Goal: Transaction & Acquisition: Purchase product/service

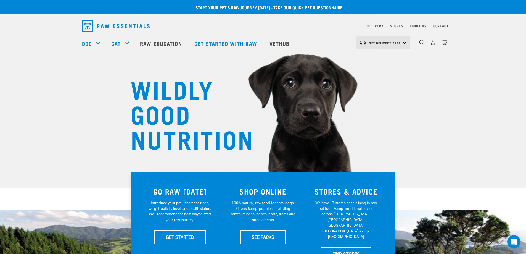
click at [384, 45] on link "Set Delivery Area" at bounding box center [385, 43] width 32 height 9
click at [366, 56] on link "[GEOGRAPHIC_DATA]" at bounding box center [382, 58] width 53 height 12
click at [277, 237] on link "SEE PACKS" at bounding box center [263, 237] width 46 height 14
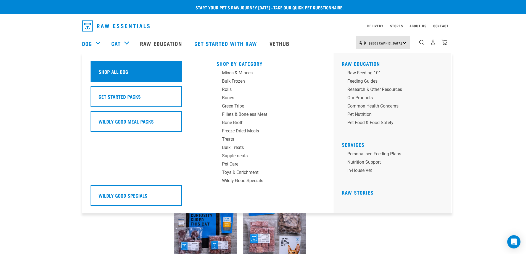
click at [139, 74] on div "Shop All Dog" at bounding box center [136, 71] width 91 height 21
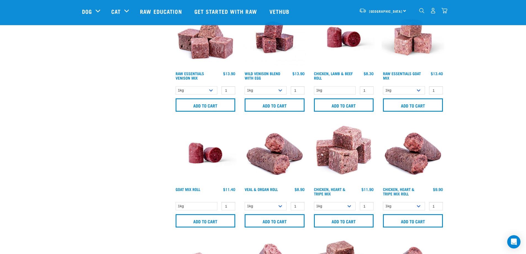
scroll to position [387, 0]
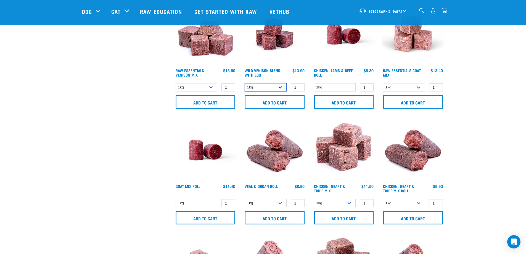
click at [278, 85] on select "1kg 3kg Bulk (10kg)" at bounding box center [266, 87] width 42 height 9
select select "50722"
click at [245, 83] on select "1kg 3kg Bulk (10kg)" at bounding box center [266, 87] width 42 height 9
click at [276, 100] on input "Add to cart" at bounding box center [275, 101] width 60 height 13
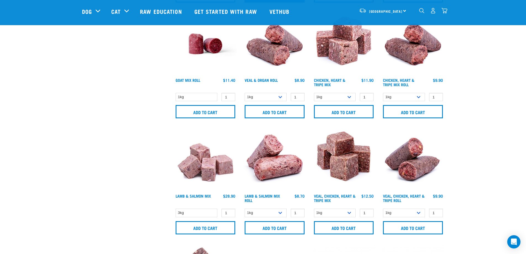
scroll to position [497, 0]
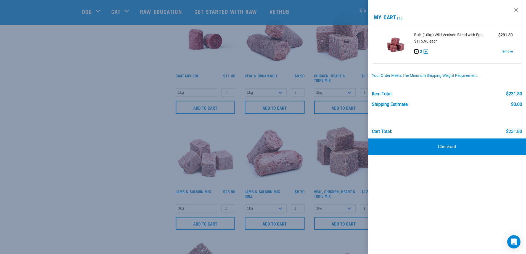
click at [417, 51] on button "-" at bounding box center [417, 51] width 4 height 4
click at [335, 190] on div at bounding box center [263, 127] width 526 height 254
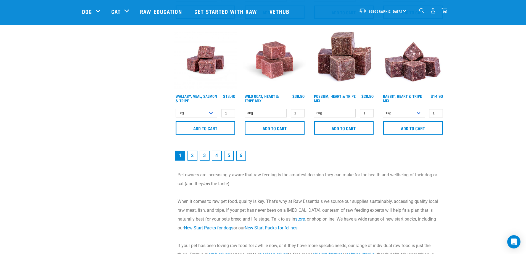
scroll to position [829, 0]
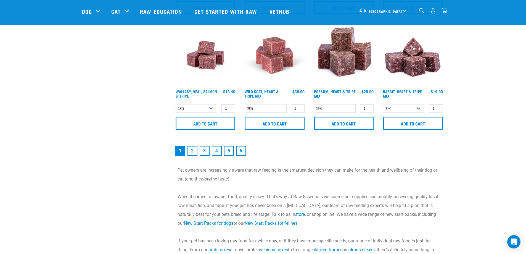
click at [191, 150] on link "2" at bounding box center [193, 151] width 10 height 10
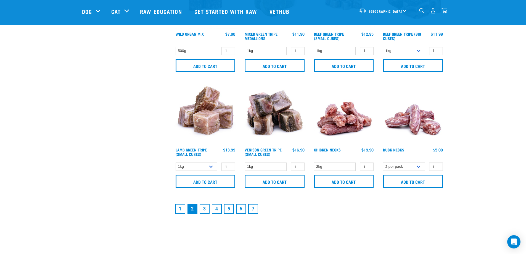
scroll to position [801, 0]
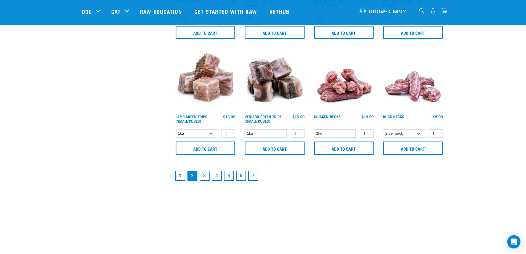
click at [204, 176] on link "3" at bounding box center [205, 176] width 10 height 10
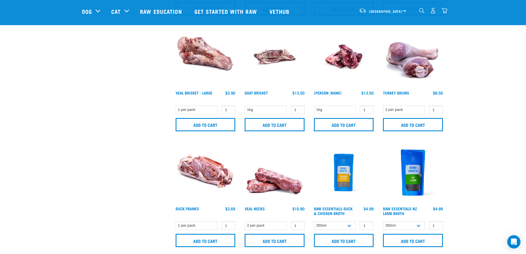
scroll to position [249, 0]
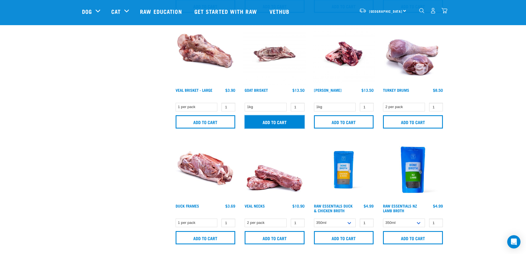
click at [272, 123] on input "Add to cart" at bounding box center [275, 121] width 60 height 13
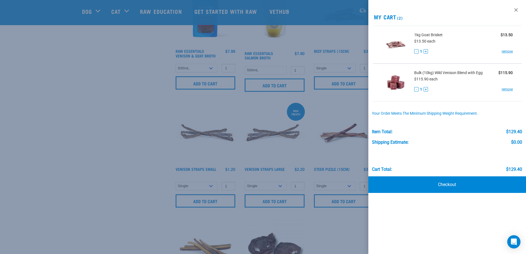
scroll to position [525, 0]
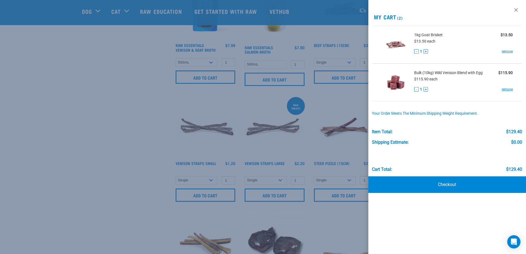
click at [126, 137] on div at bounding box center [263, 127] width 526 height 254
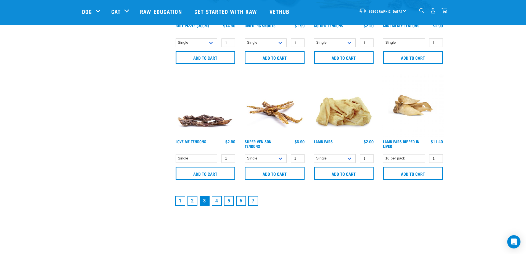
scroll to position [829, 0]
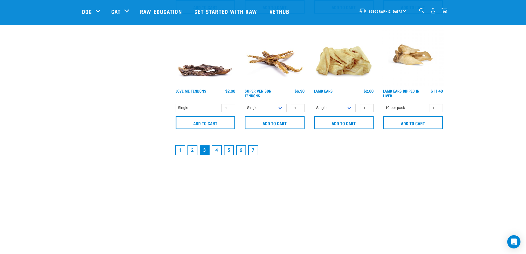
click at [192, 148] on link "2" at bounding box center [193, 150] width 10 height 10
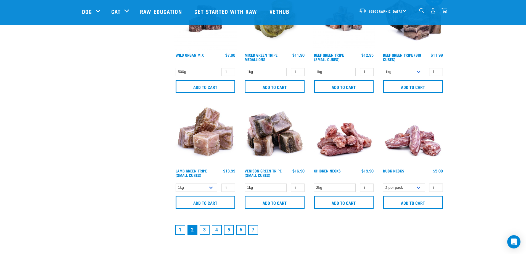
scroll to position [774, 0]
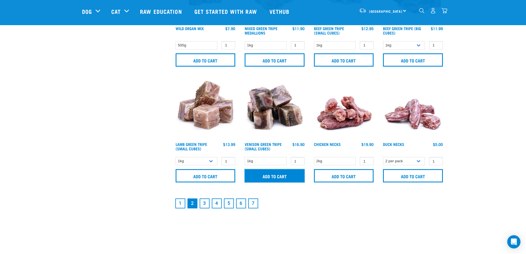
click at [272, 176] on input "Add to cart" at bounding box center [275, 175] width 60 height 13
click at [204, 203] on link "3" at bounding box center [205, 203] width 10 height 10
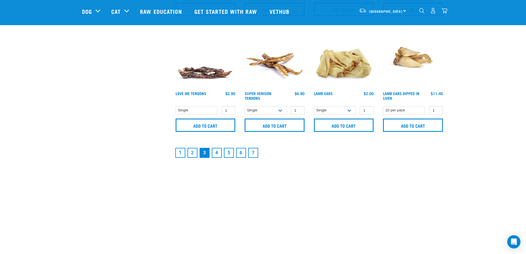
scroll to position [829, 0]
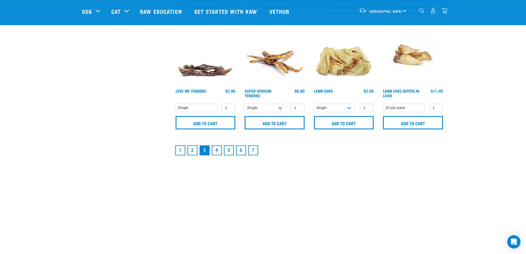
click at [217, 149] on link "4" at bounding box center [217, 150] width 10 height 10
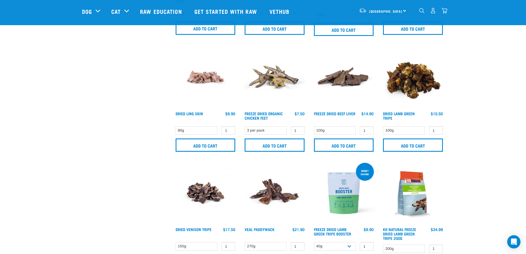
scroll to position [746, 0]
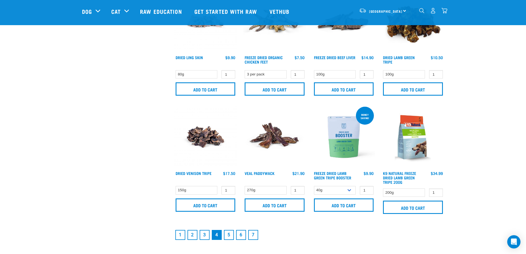
click at [230, 237] on link "5" at bounding box center [229, 235] width 10 height 10
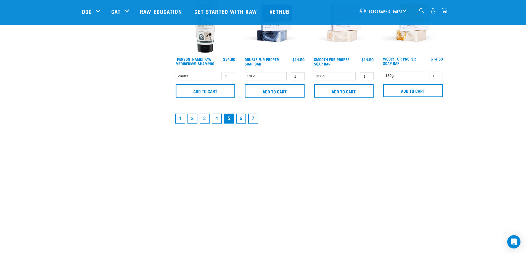
scroll to position [884, 0]
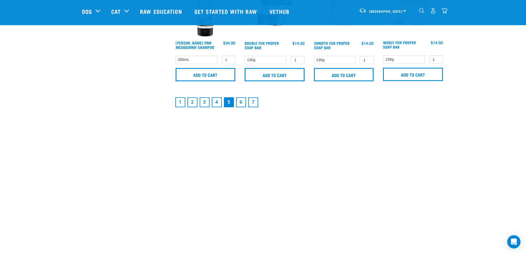
click at [243, 106] on link "6" at bounding box center [241, 102] width 10 height 10
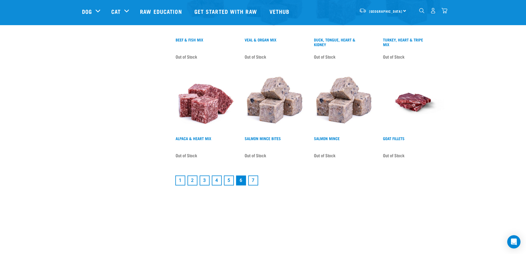
scroll to position [774, 0]
click at [256, 181] on link "7" at bounding box center [253, 180] width 10 height 10
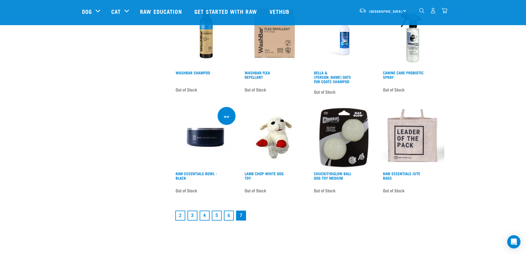
scroll to position [636, 0]
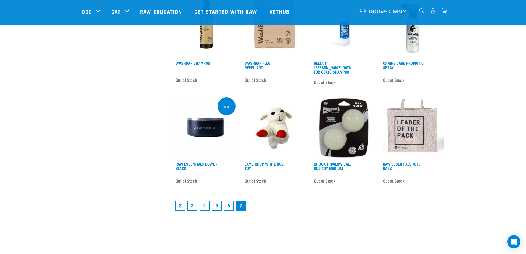
click at [183, 204] on link "2" at bounding box center [180, 206] width 10 height 10
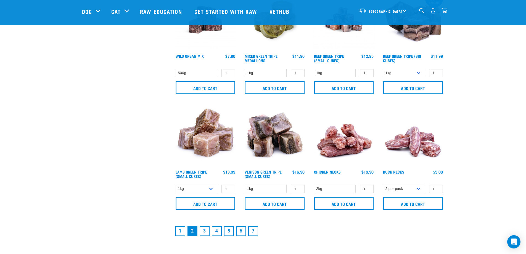
scroll to position [774, 0]
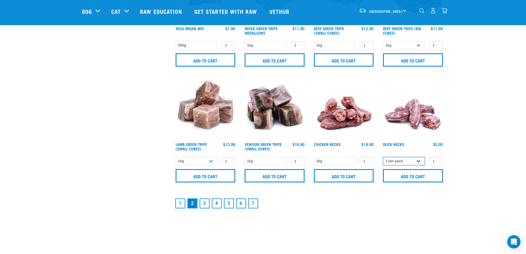
click at [417, 159] on select "2 per pack 6 per pack" at bounding box center [404, 161] width 42 height 9
select select "810"
click at [383, 157] on select "2 per pack 6 per pack" at bounding box center [404, 161] width 42 height 9
click at [408, 175] on input "Add to cart" at bounding box center [413, 175] width 60 height 13
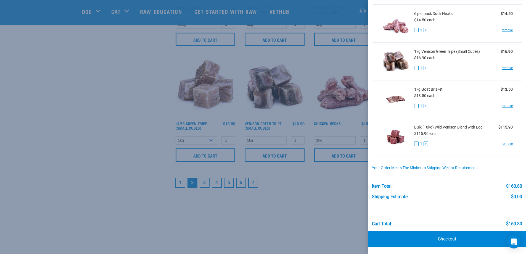
scroll to position [801, 0]
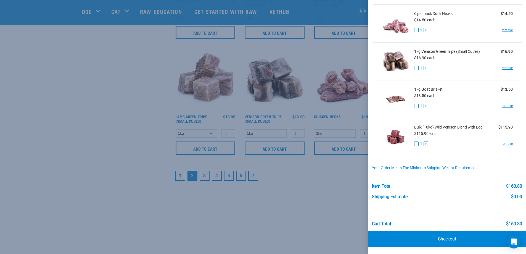
click at [308, 164] on div at bounding box center [263, 127] width 526 height 254
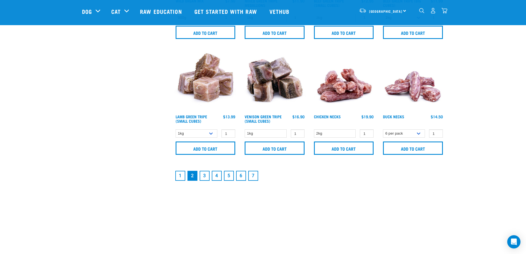
click at [208, 175] on link "3" at bounding box center [205, 176] width 10 height 10
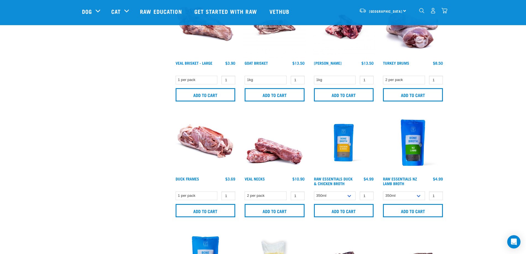
scroll to position [276, 0]
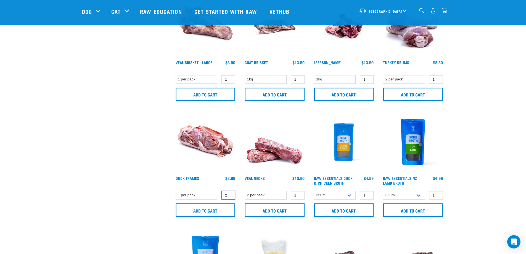
click at [230, 193] on input "2" at bounding box center [229, 195] width 14 height 9
type input "1"
click at [230, 197] on input "1" at bounding box center [229, 195] width 14 height 9
click at [217, 210] on input "Add to cart" at bounding box center [206, 209] width 60 height 13
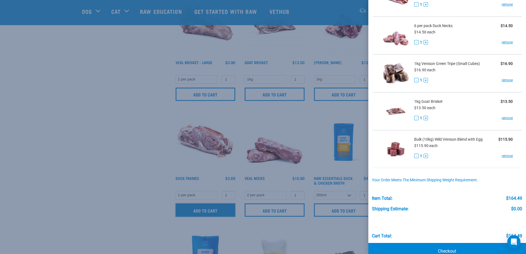
scroll to position [59, 0]
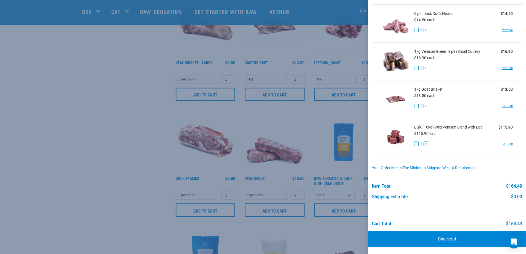
click at [427, 235] on link "Checkout" at bounding box center [448, 239] width 158 height 17
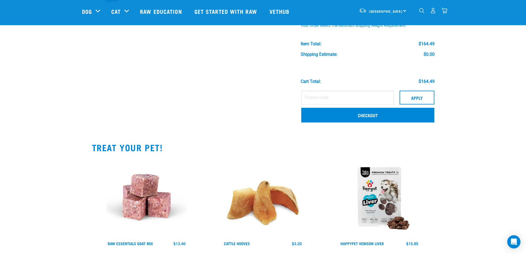
scroll to position [166, 0]
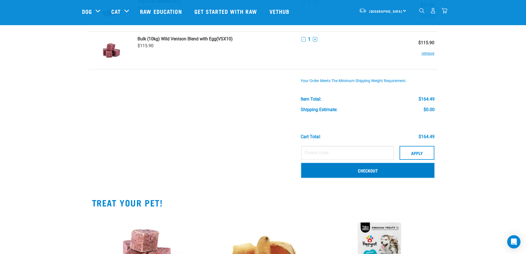
click at [365, 174] on link "Checkout" at bounding box center [367, 170] width 133 height 14
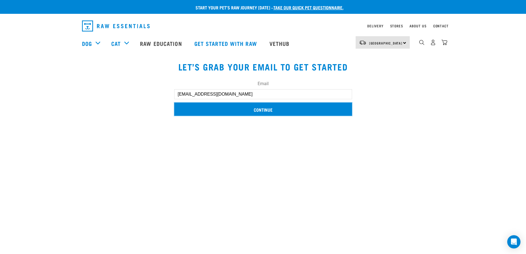
click at [254, 108] on input "Continue" at bounding box center [263, 109] width 178 height 13
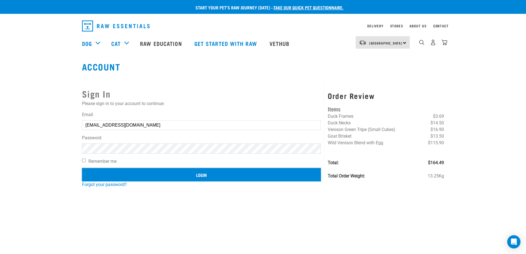
click at [180, 176] on input "Login" at bounding box center [201, 174] width 239 height 13
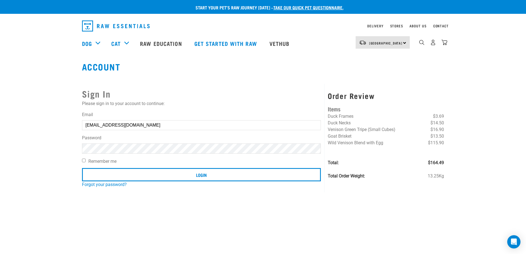
click at [17, 121] on div "Invalid username or password." at bounding box center [-1, 127] width 33 height 43
click at [13, 117] on button "delete" at bounding box center [10, 114] width 6 height 6
click at [436, 109] on h4 "Items" at bounding box center [386, 108] width 116 height 9
